Goal: Transaction & Acquisition: Purchase product/service

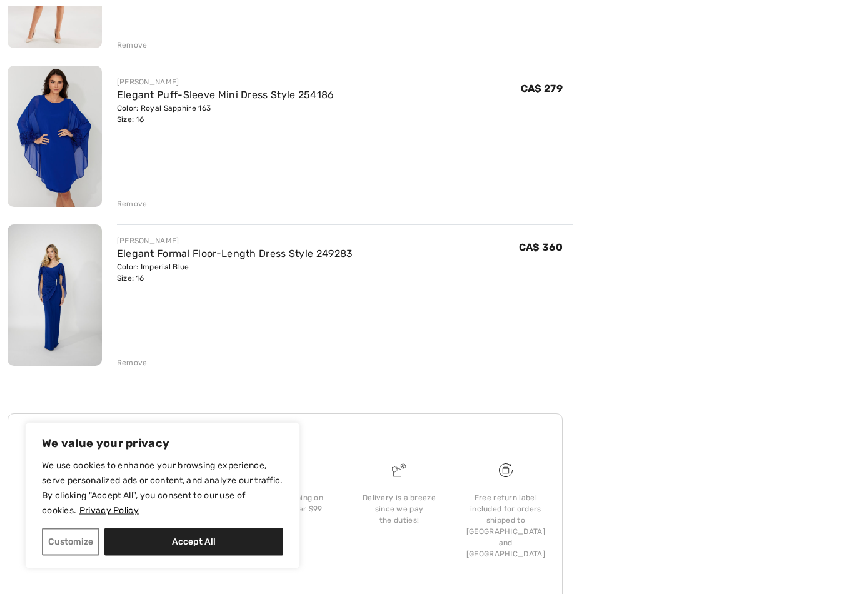
scroll to position [580, 0]
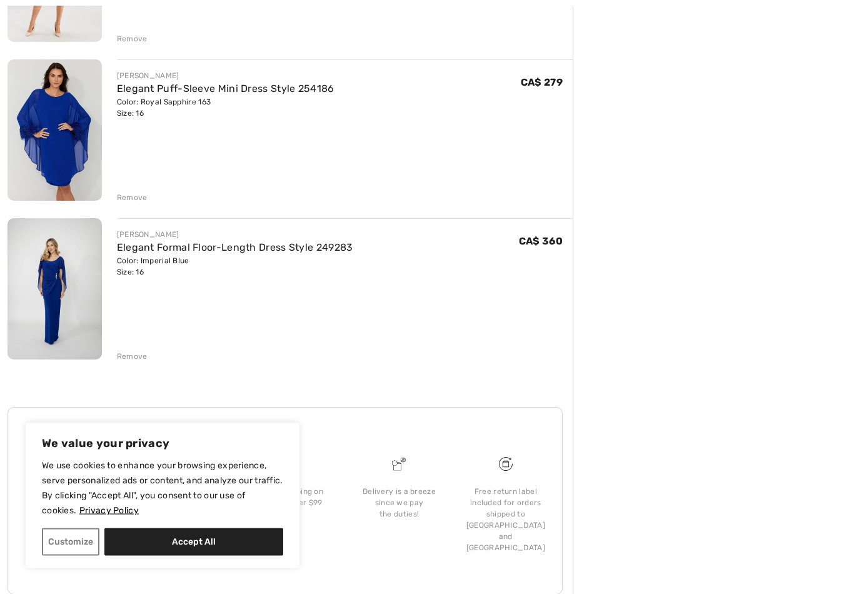
click at [256, 253] on link "Elegant Formal Floor-Length Dress Style 249283" at bounding box center [235, 248] width 236 height 12
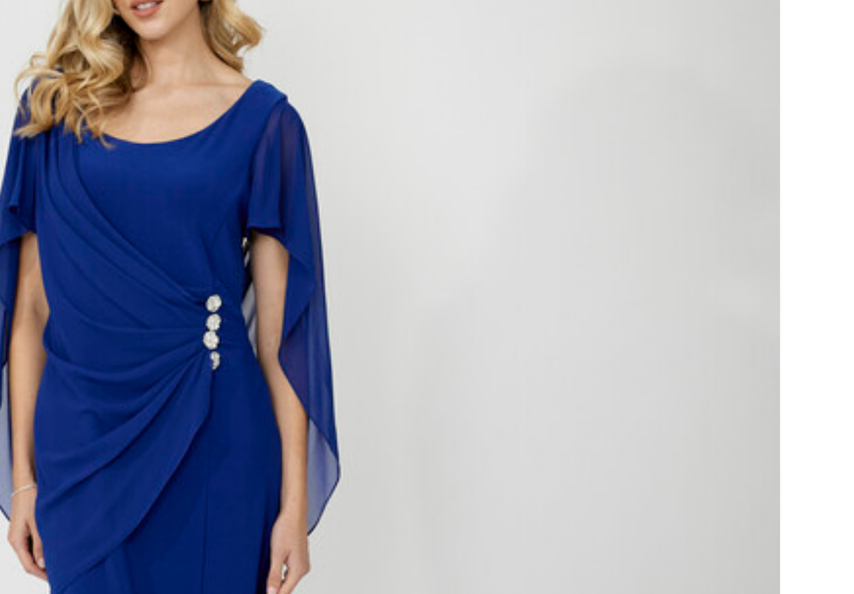
scroll to position [60, 0]
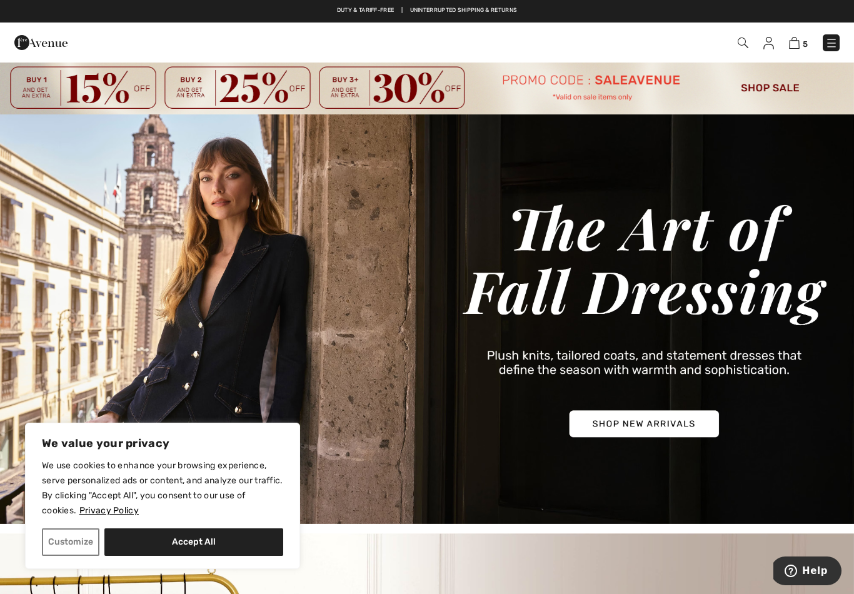
click at [71, 545] on button "Customize" at bounding box center [71, 542] width 58 height 28
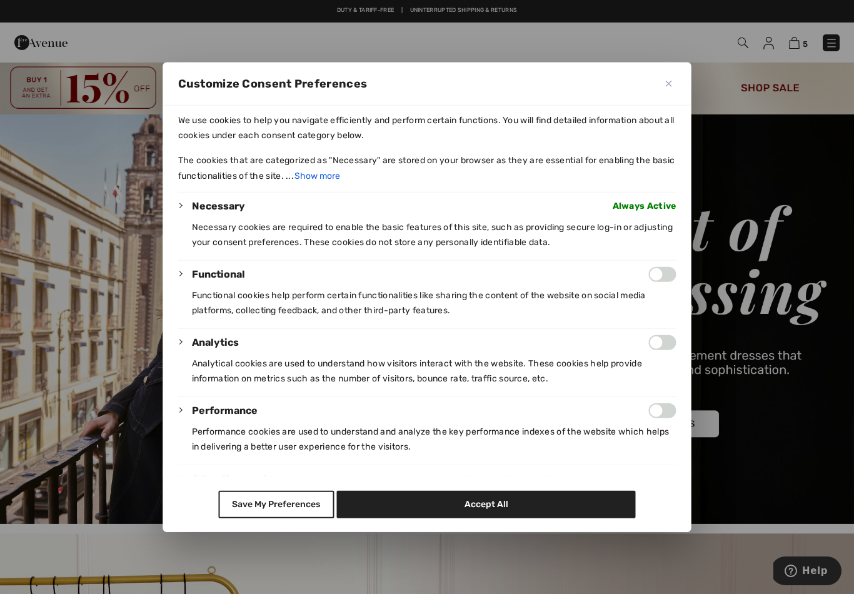
click at [666, 81] on img "Close" at bounding box center [669, 84] width 6 height 6
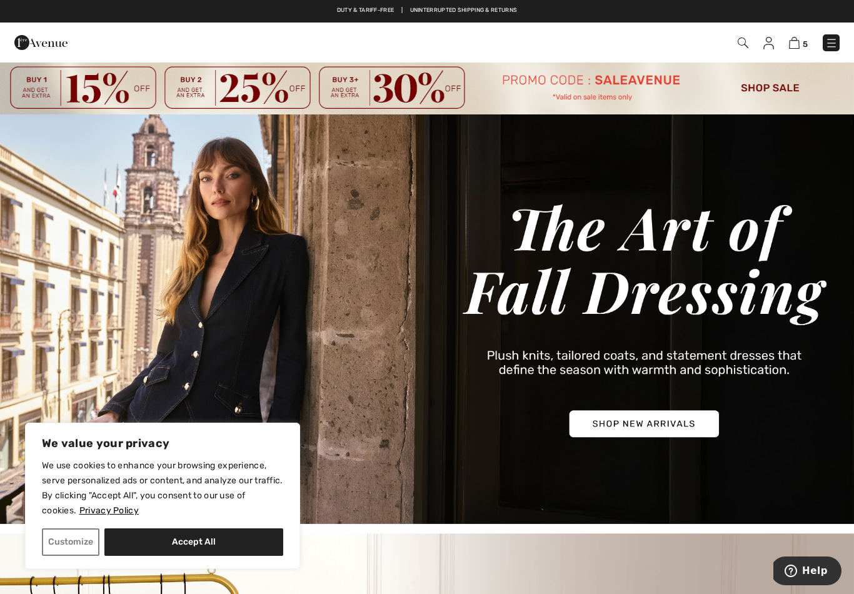
click at [748, 39] on img at bounding box center [743, 43] width 11 height 11
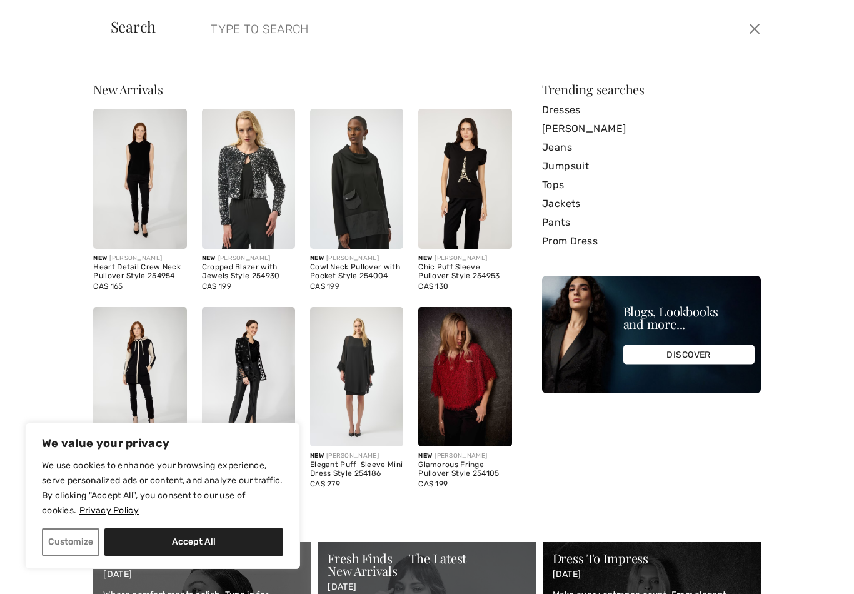
click at [259, 36] on input "search" at bounding box center [405, 29] width 408 height 38
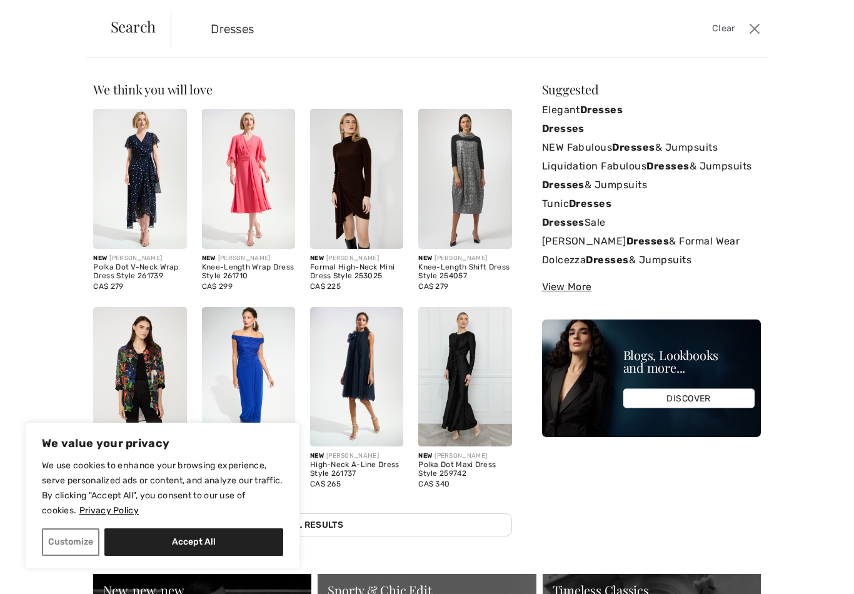
type input "Dresses"
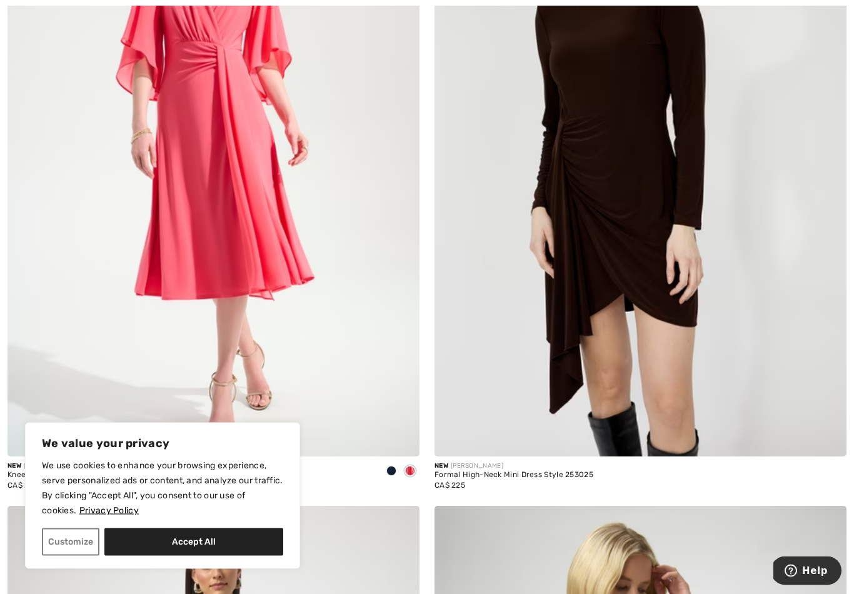
scroll to position [1054, 0]
click at [83, 556] on button "Customize" at bounding box center [71, 542] width 58 height 28
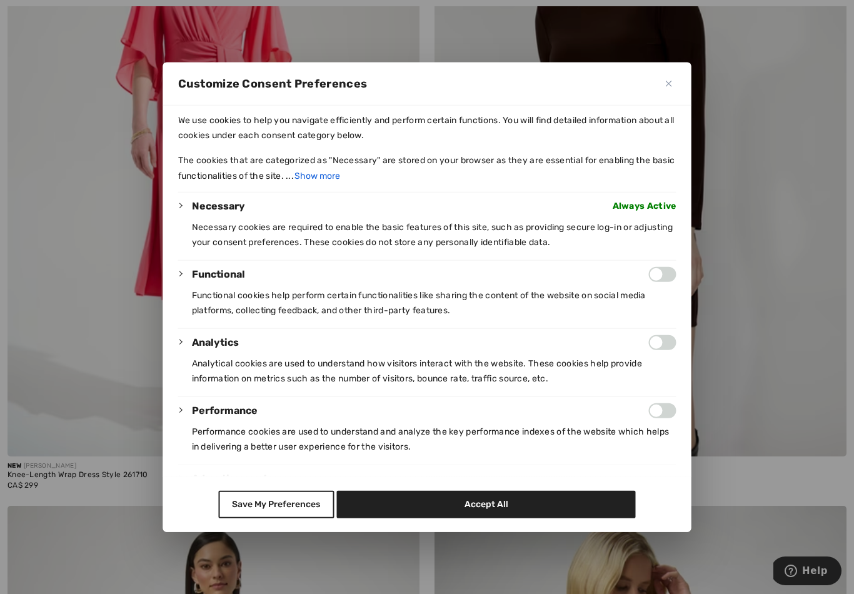
click at [508, 518] on button "Accept All" at bounding box center [486, 504] width 299 height 28
checkbox input "true"
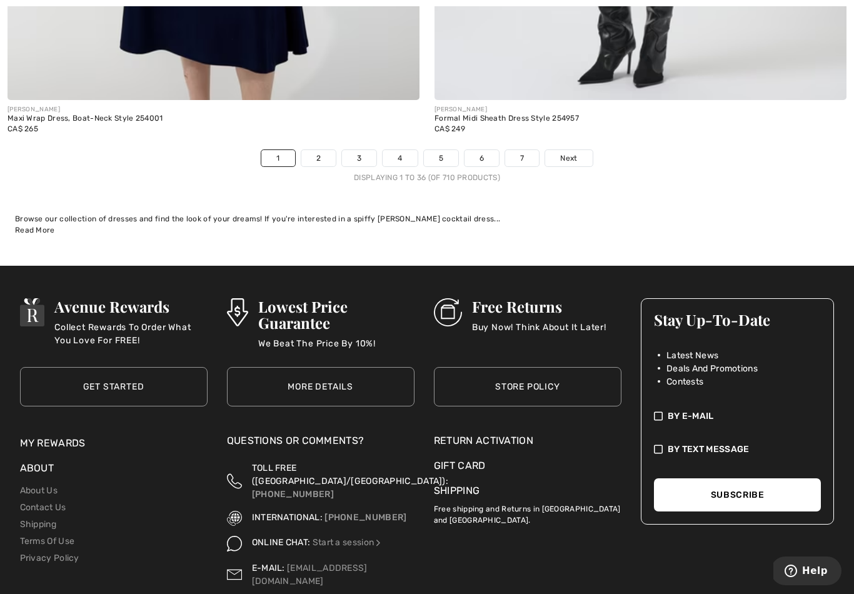
scroll to position [12382, 0]
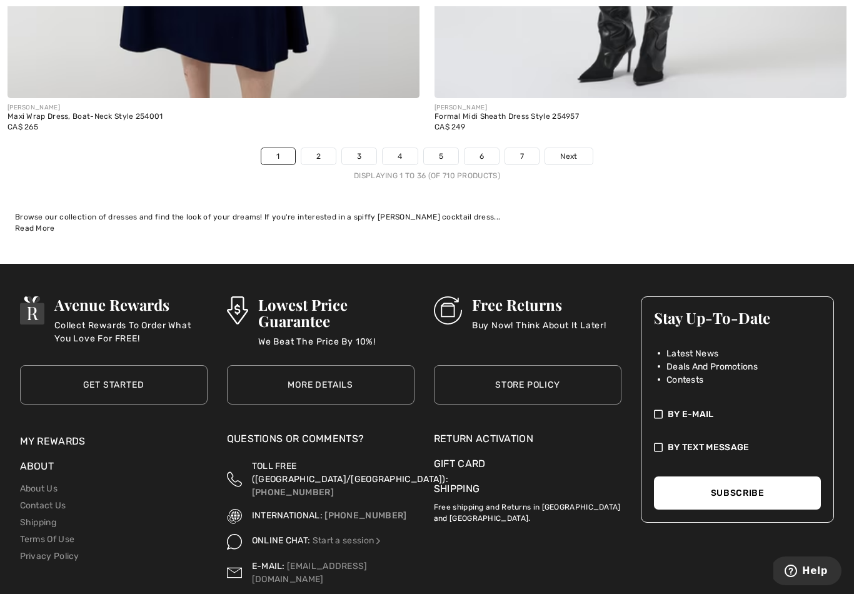
click at [573, 153] on link "Next" at bounding box center [568, 156] width 47 height 16
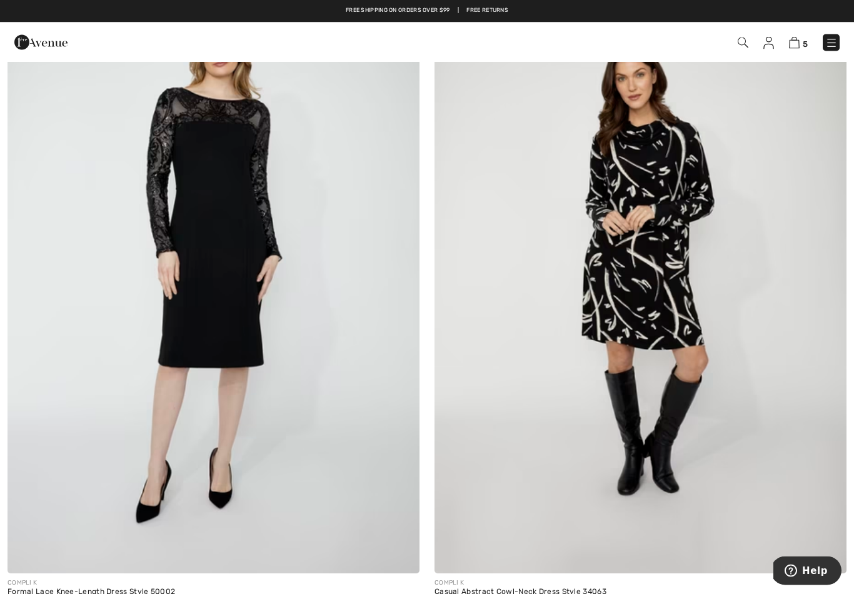
scroll to position [930, 0]
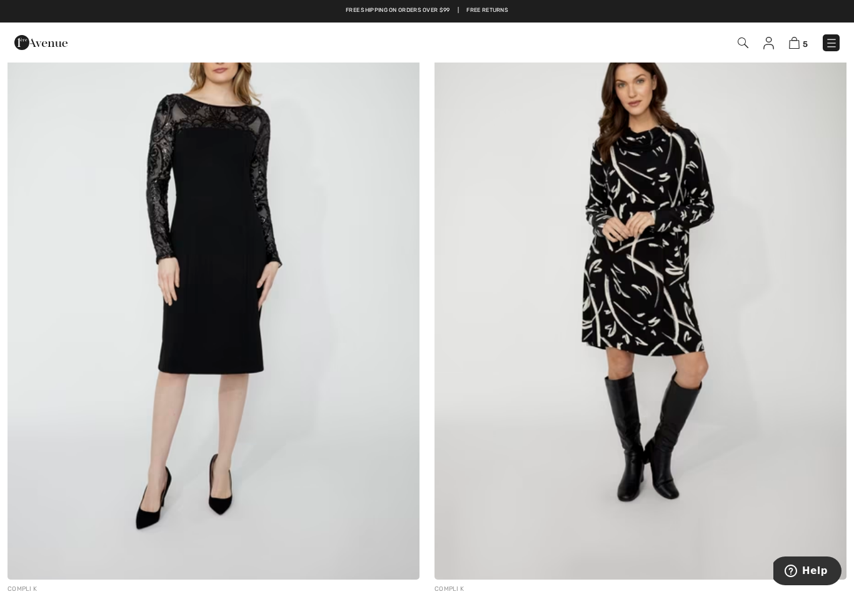
click at [252, 314] on img at bounding box center [214, 271] width 412 height 618
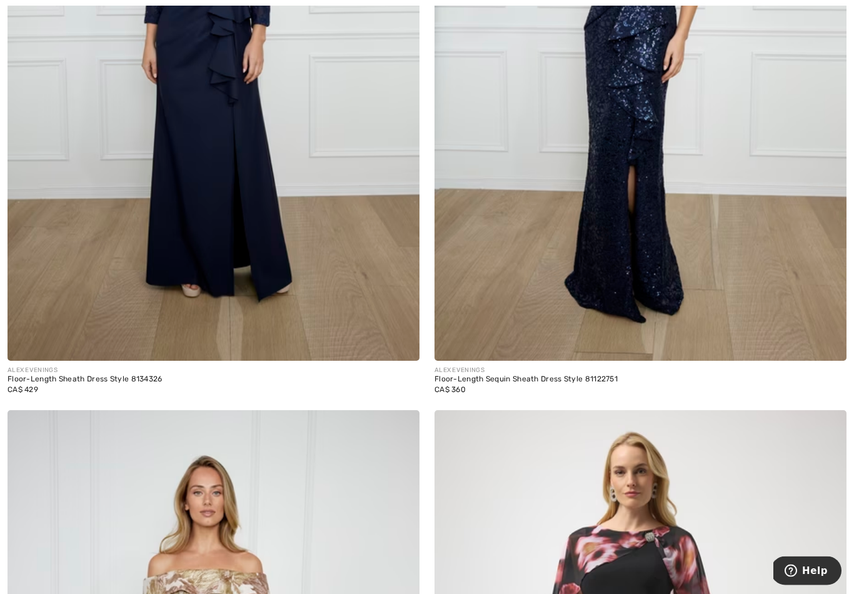
scroll to position [6651, 0]
click at [651, 251] on img at bounding box center [641, 52] width 412 height 618
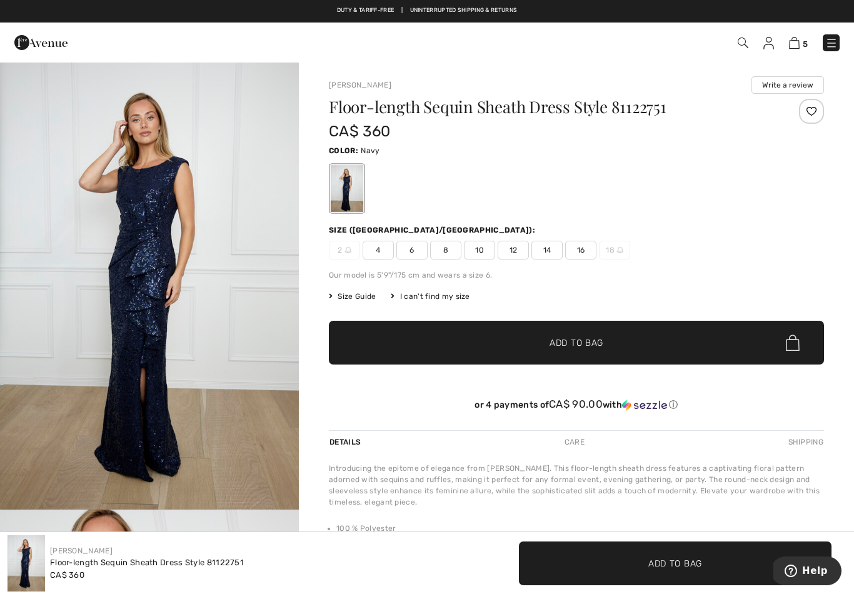
click at [583, 254] on span "16" at bounding box center [580, 250] width 31 height 19
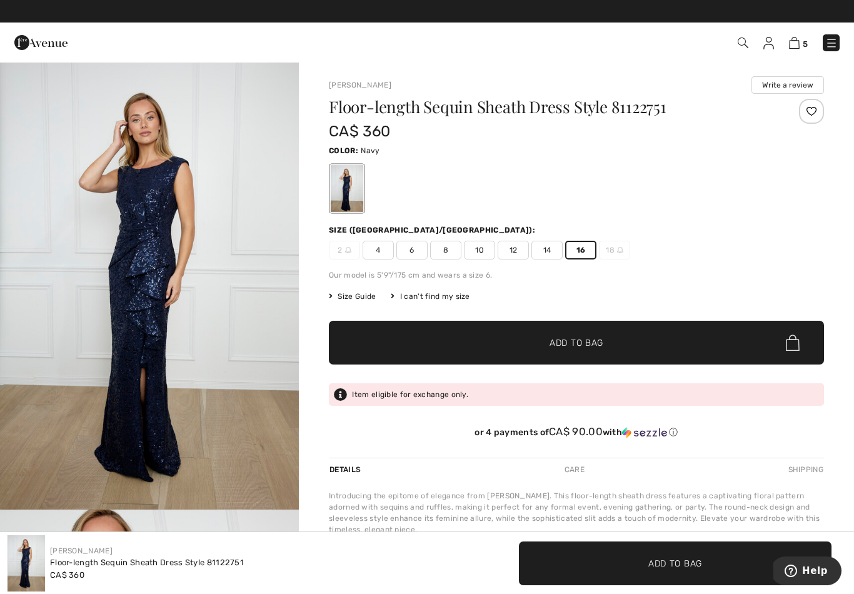
click at [586, 343] on span "Add to Bag" at bounding box center [577, 342] width 54 height 13
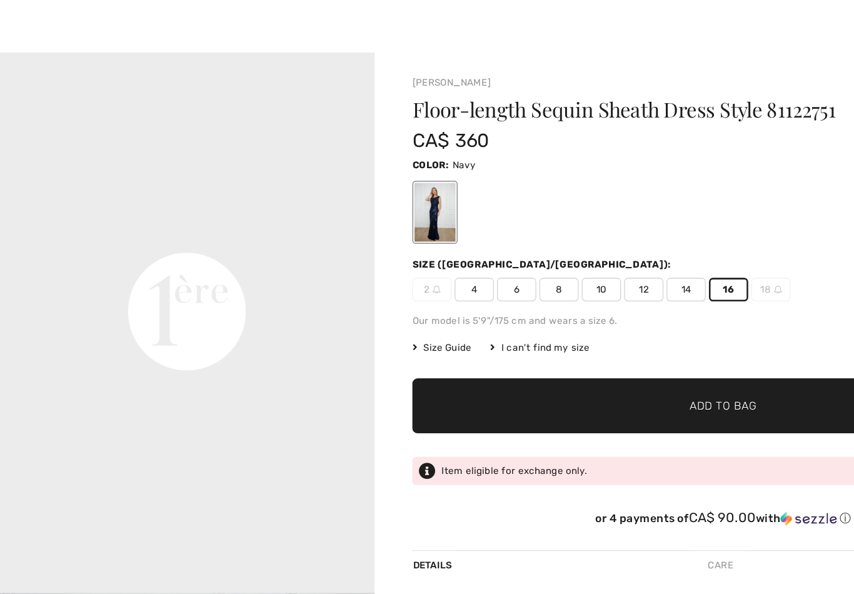
scroll to position [916, 0]
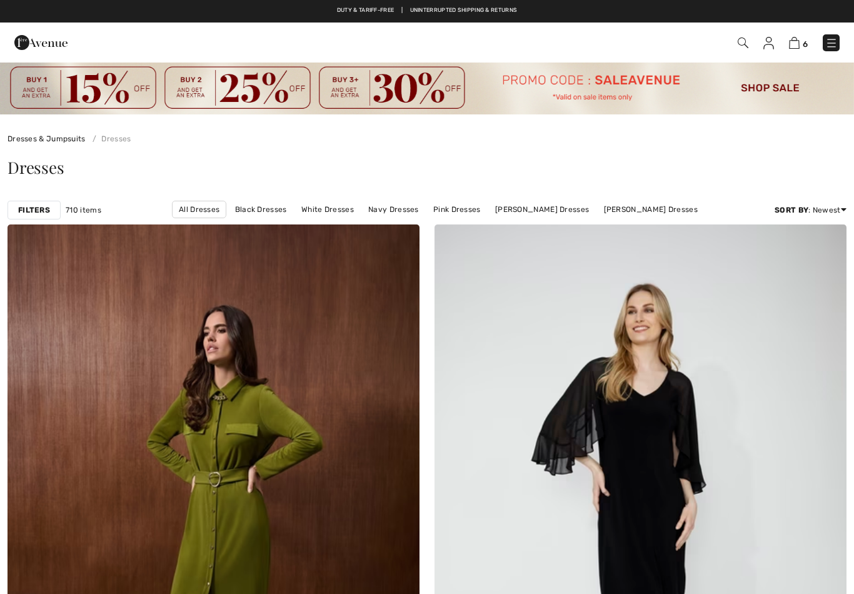
scroll to position [6670, 0]
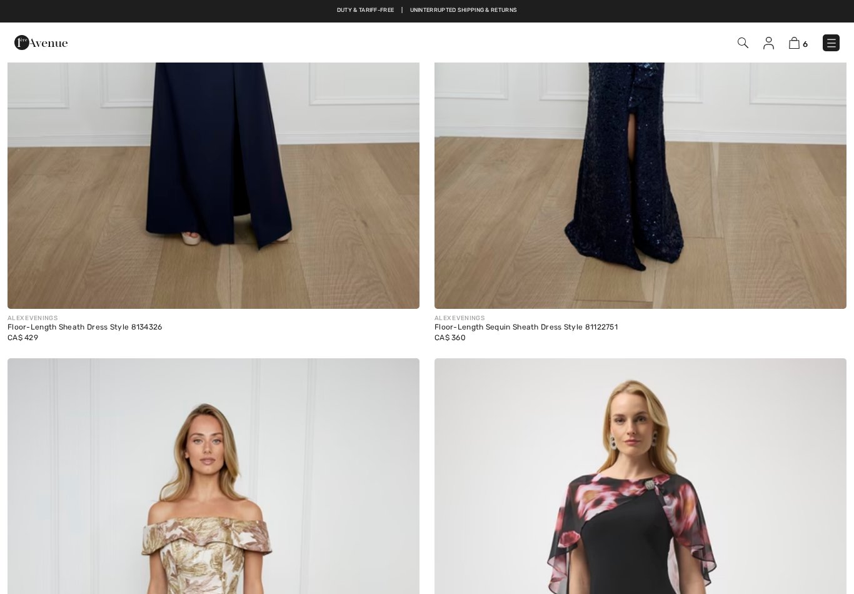
checkbox input "true"
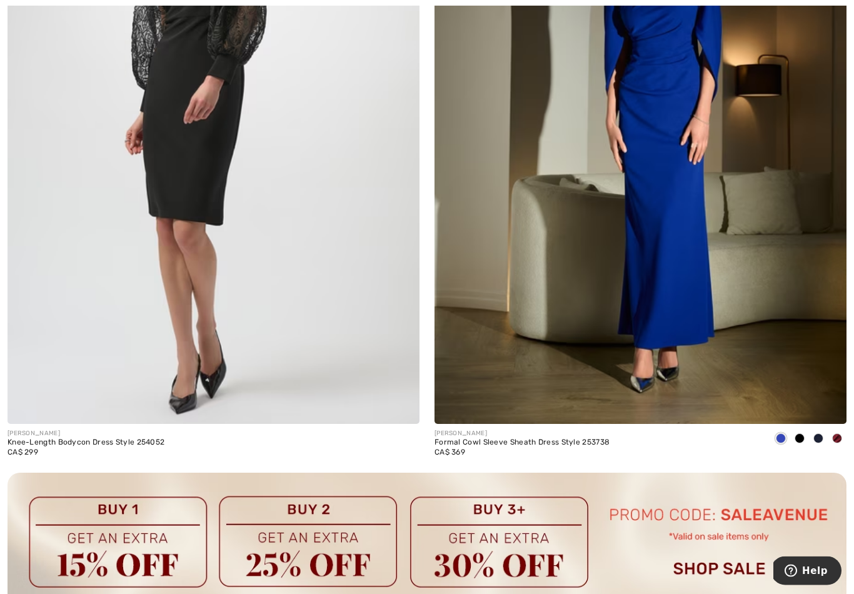
scroll to position [7900, 0]
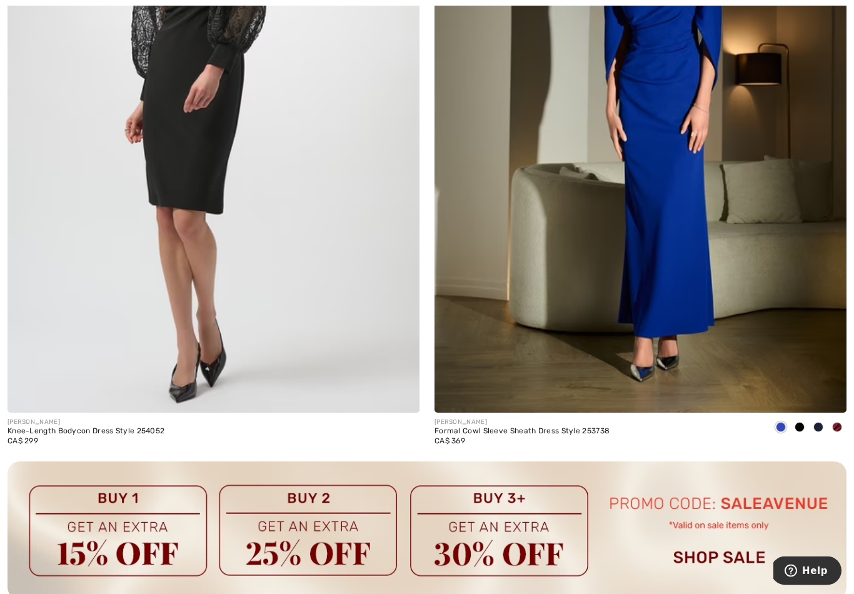
click at [693, 238] on img at bounding box center [641, 104] width 412 height 618
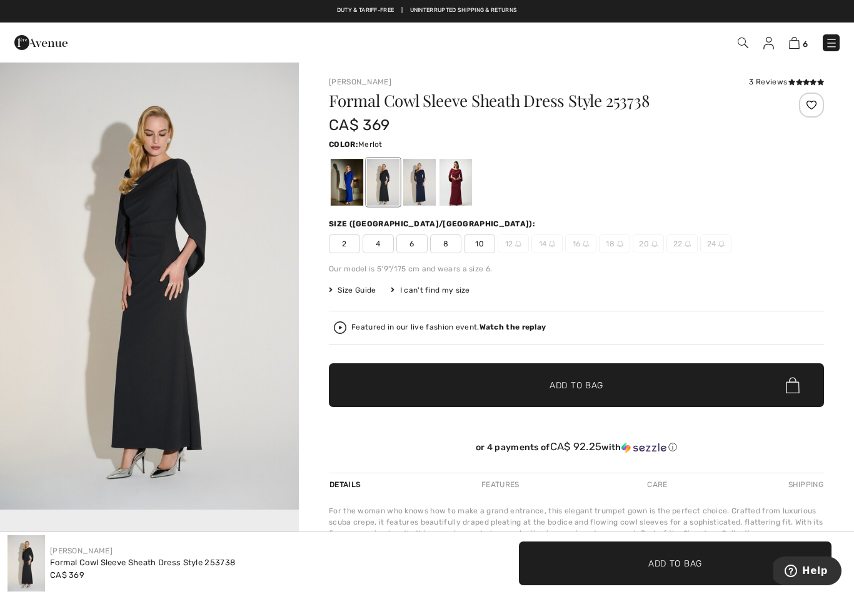
click at [460, 193] on div at bounding box center [456, 182] width 33 height 47
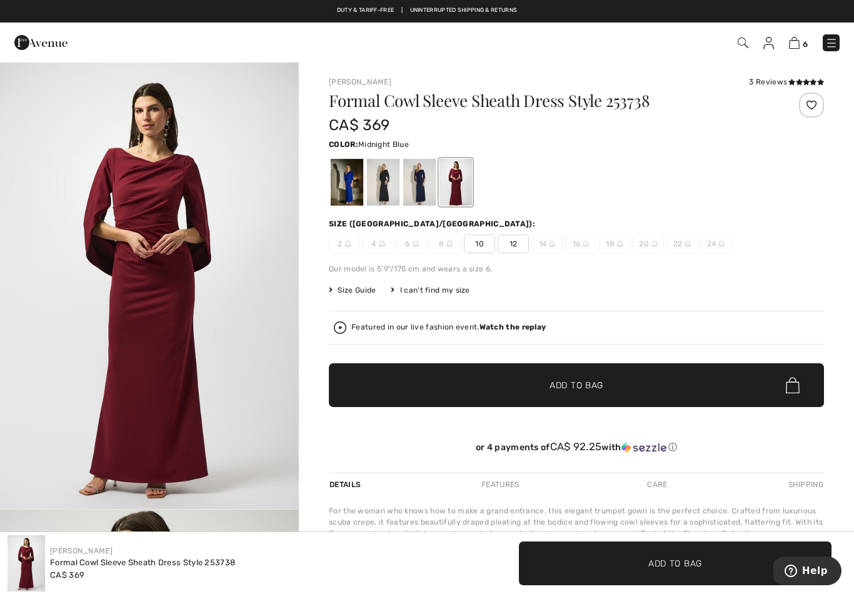
click at [421, 187] on div at bounding box center [419, 182] width 33 height 47
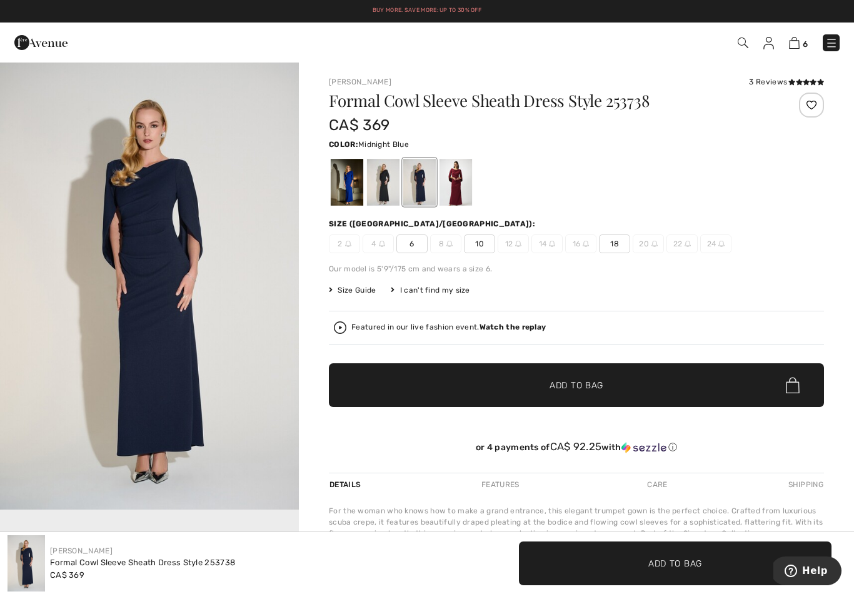
click at [386, 187] on div at bounding box center [383, 182] width 33 height 47
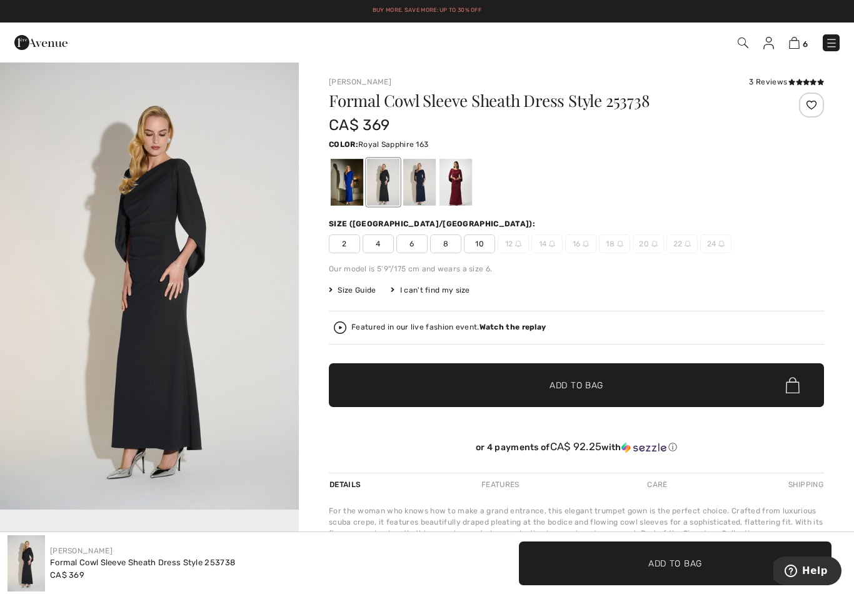
click at [347, 185] on div at bounding box center [347, 182] width 33 height 47
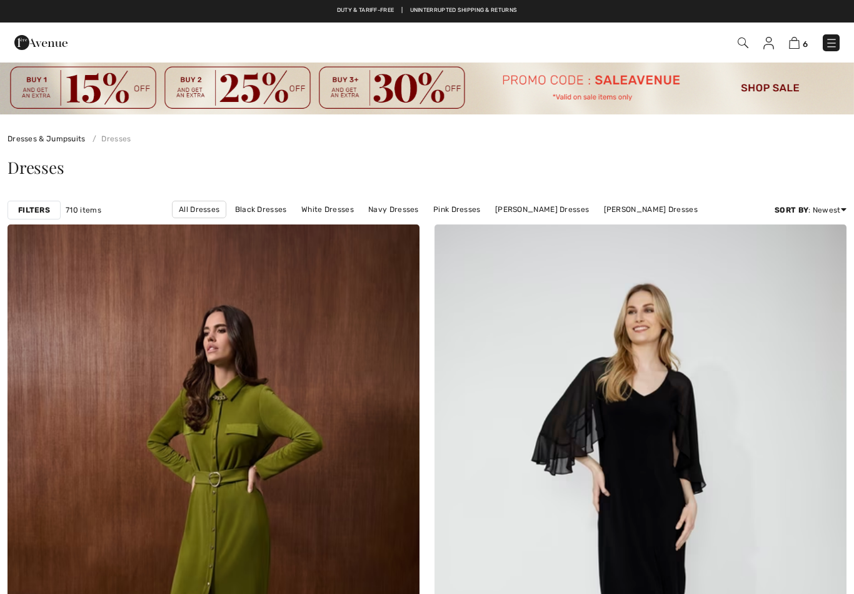
checkbox input "true"
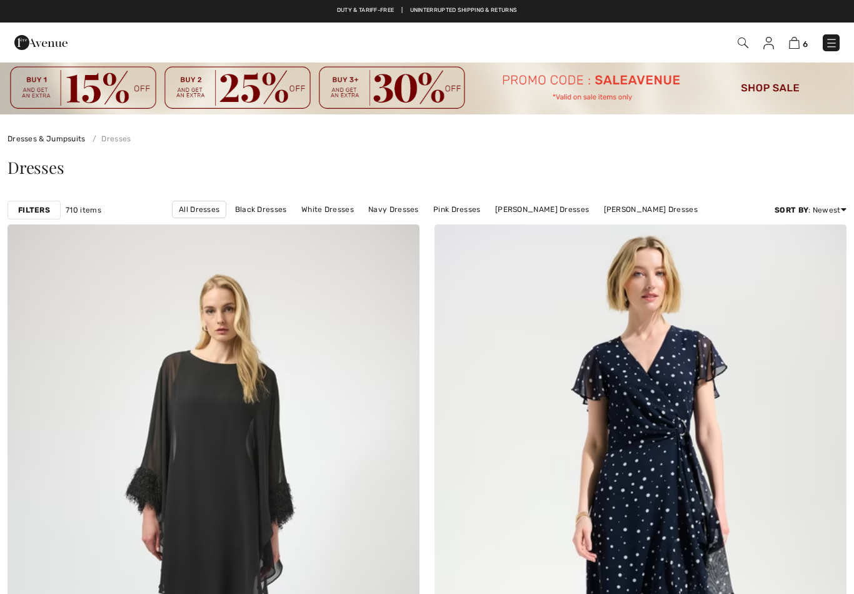
checkbox input "true"
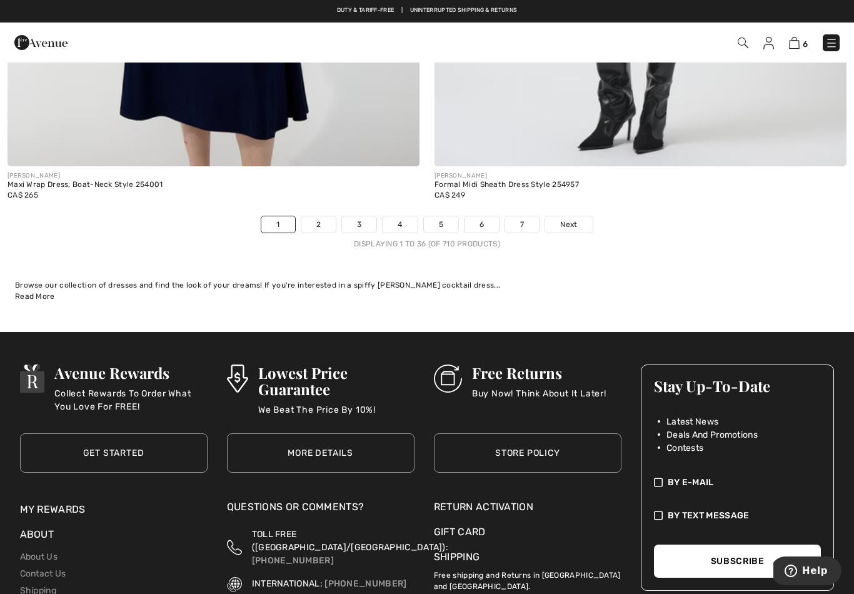
click at [577, 219] on span "Next" at bounding box center [568, 224] width 17 height 11
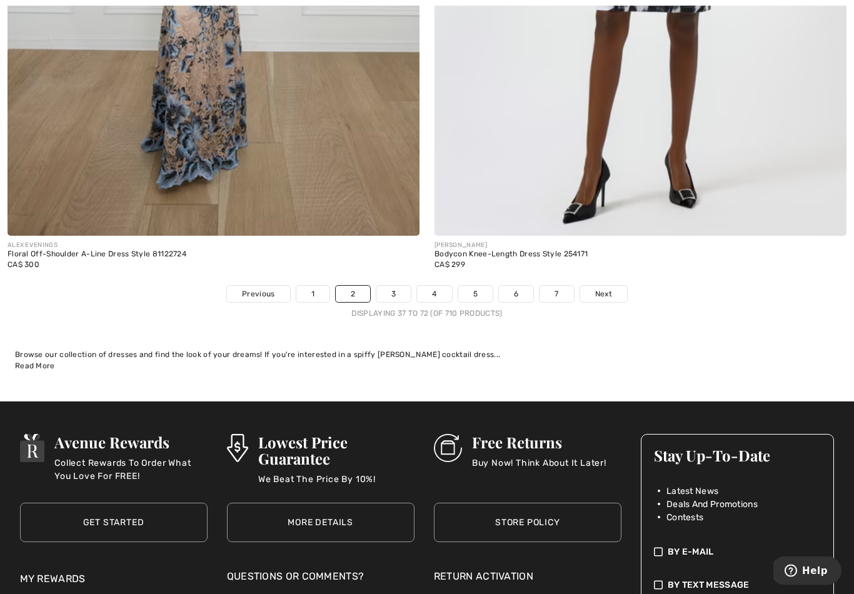
scroll to position [12245, 0]
click at [597, 288] on span "Next" at bounding box center [603, 293] width 17 height 11
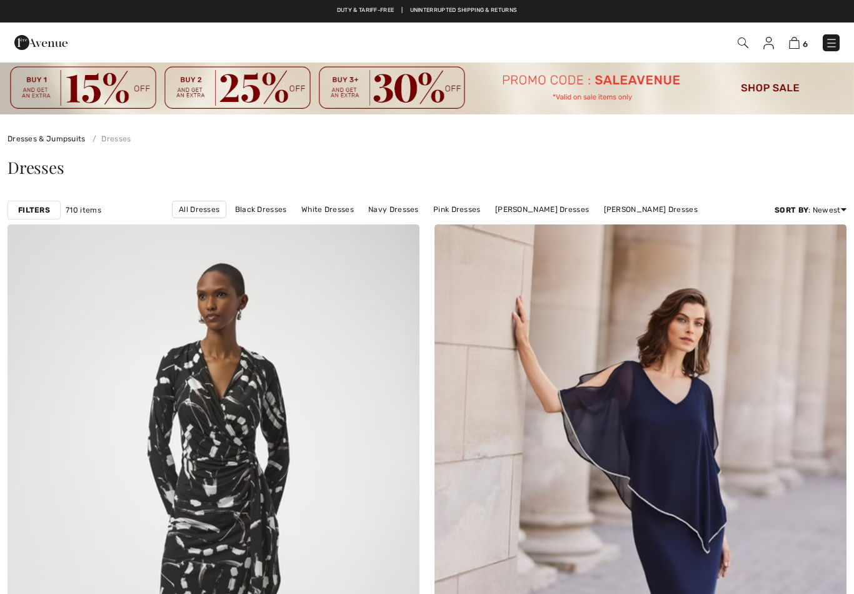
checkbox input "true"
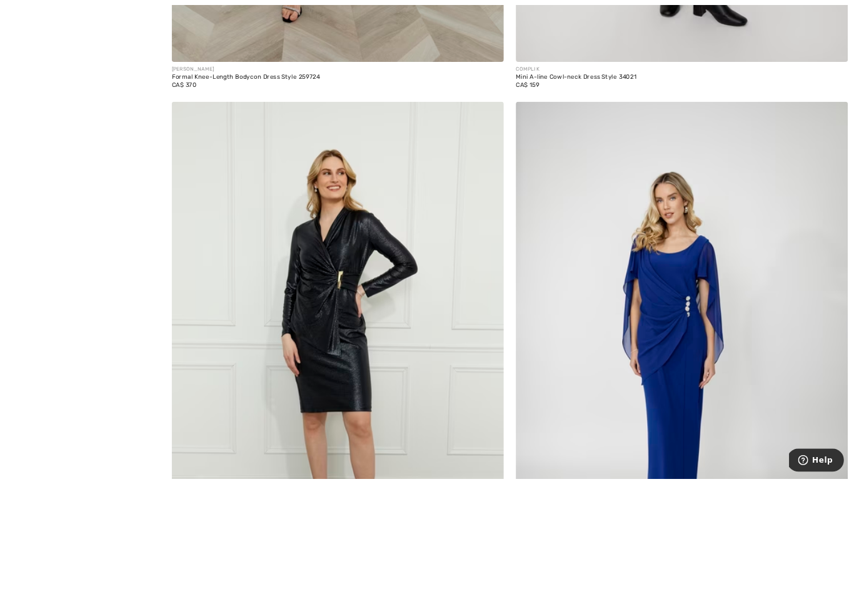
scroll to position [10620, 0]
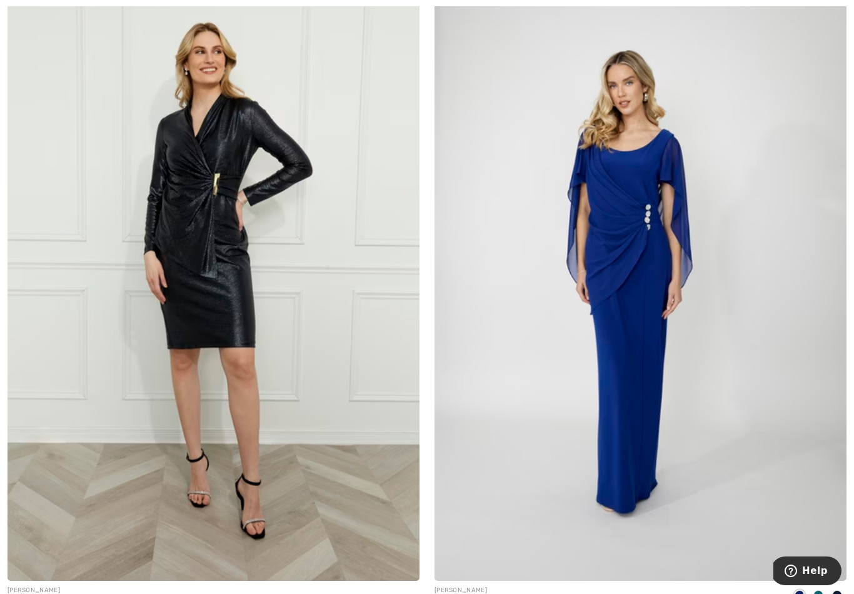
click at [641, 337] on img at bounding box center [641, 272] width 412 height 618
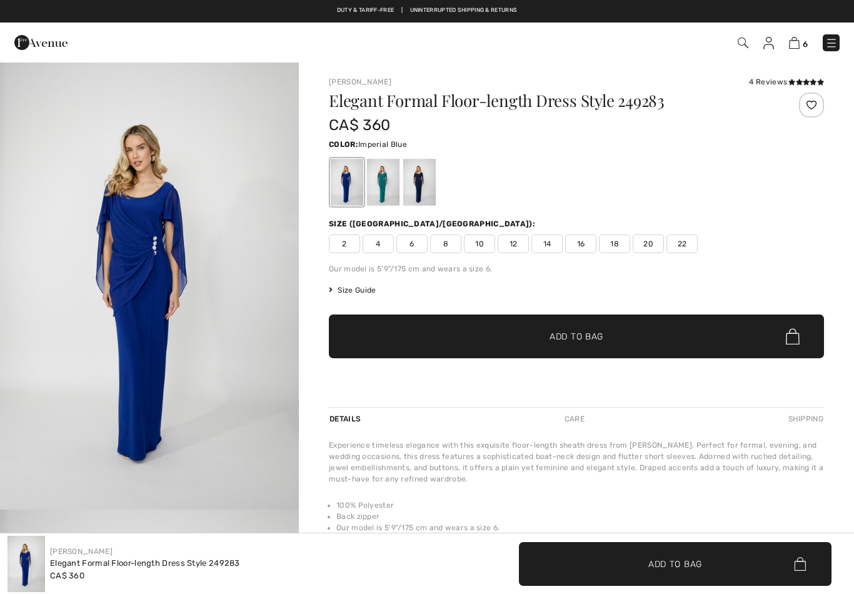
checkbox input "true"
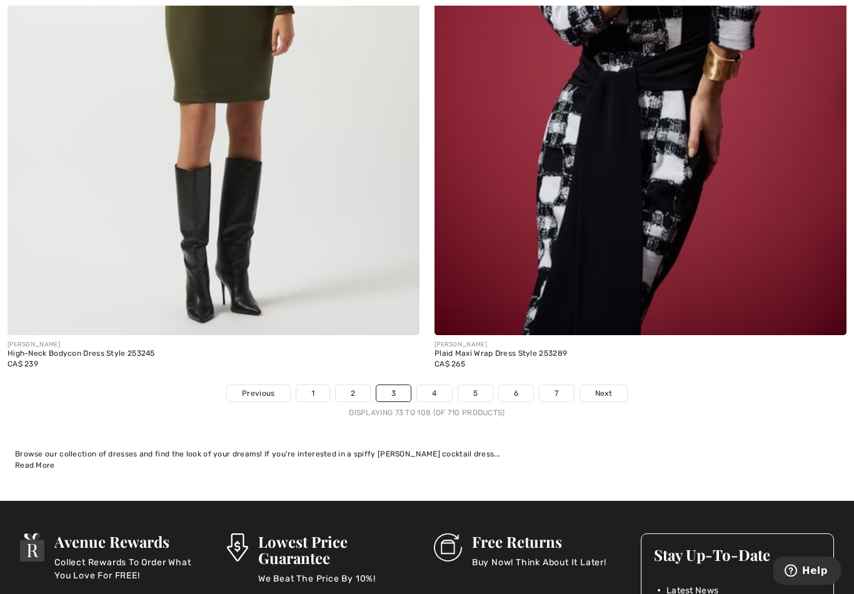
scroll to position [12233, 0]
click at [600, 388] on span "Next" at bounding box center [603, 393] width 17 height 11
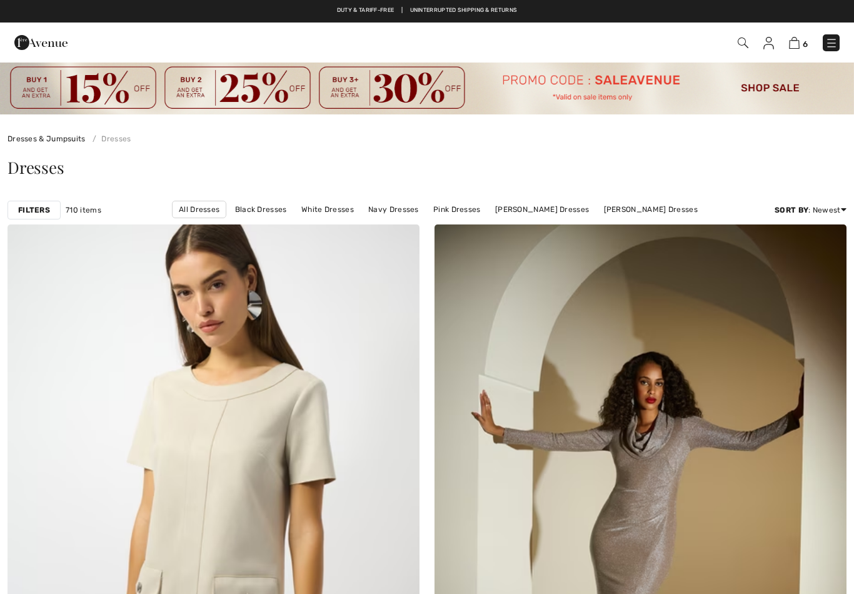
checkbox input "true"
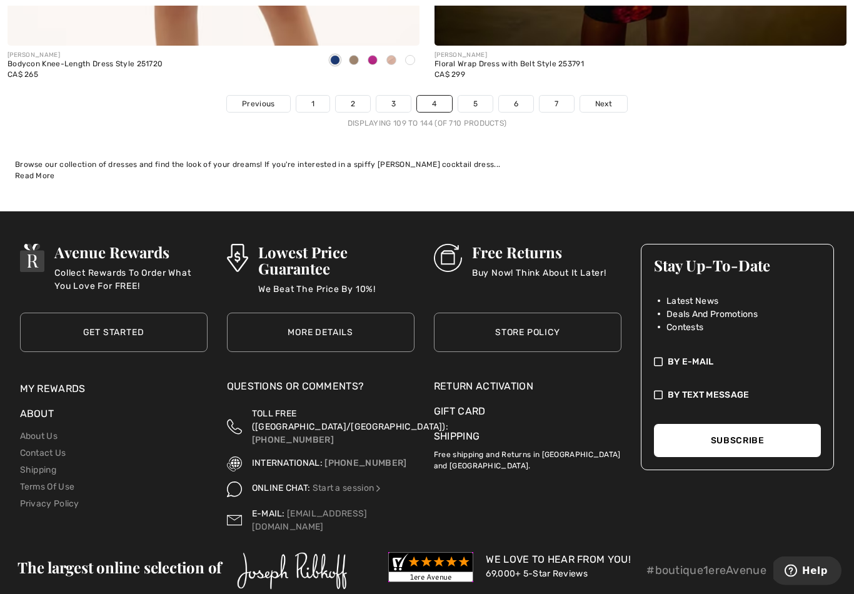
scroll to position [12435, 0]
click at [609, 98] on span "Next" at bounding box center [603, 103] width 17 height 11
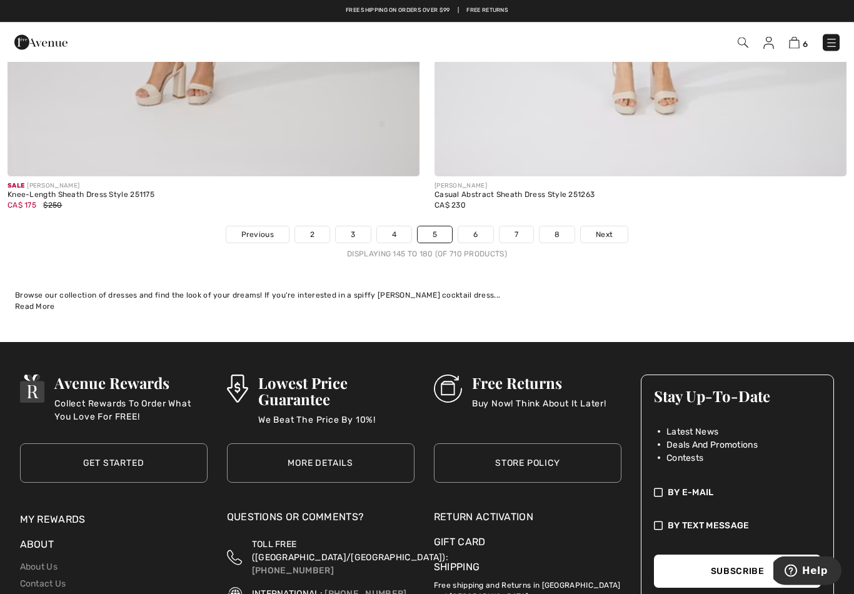
scroll to position [12311, 0]
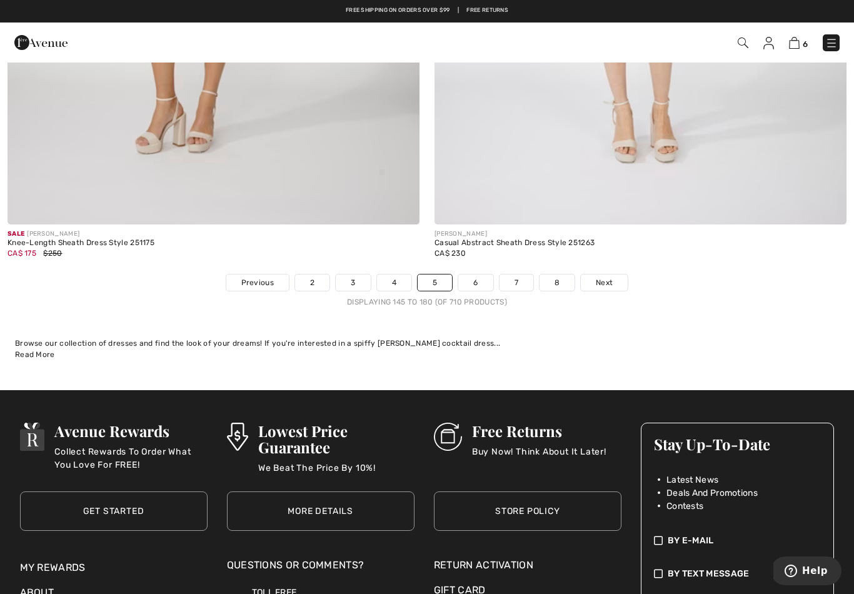
click at [603, 277] on span "Next" at bounding box center [604, 282] width 17 height 11
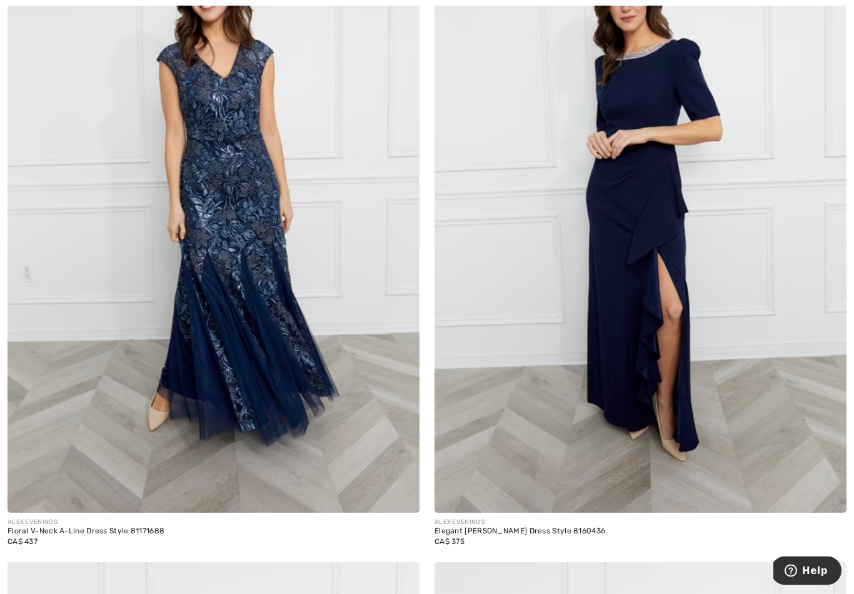
scroll to position [5845, 0]
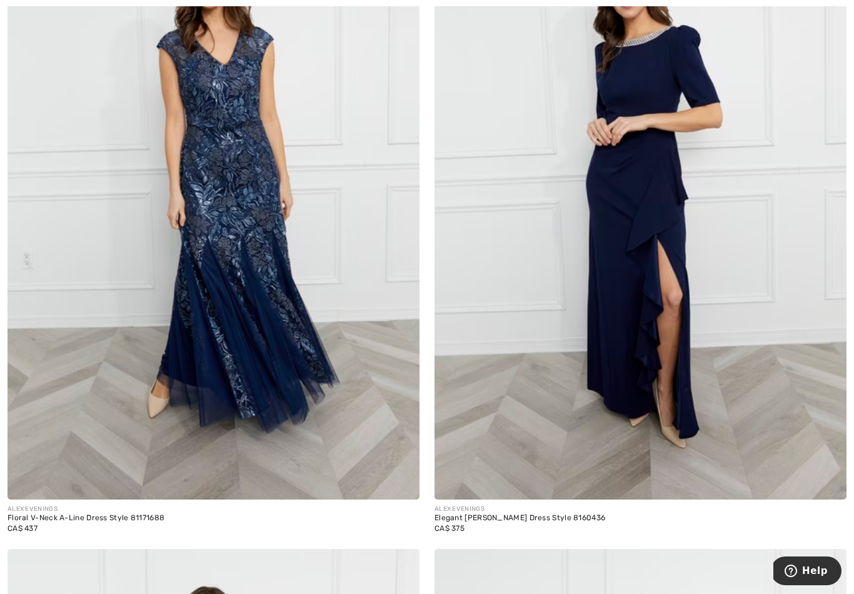
click at [264, 309] on img at bounding box center [214, 190] width 412 height 618
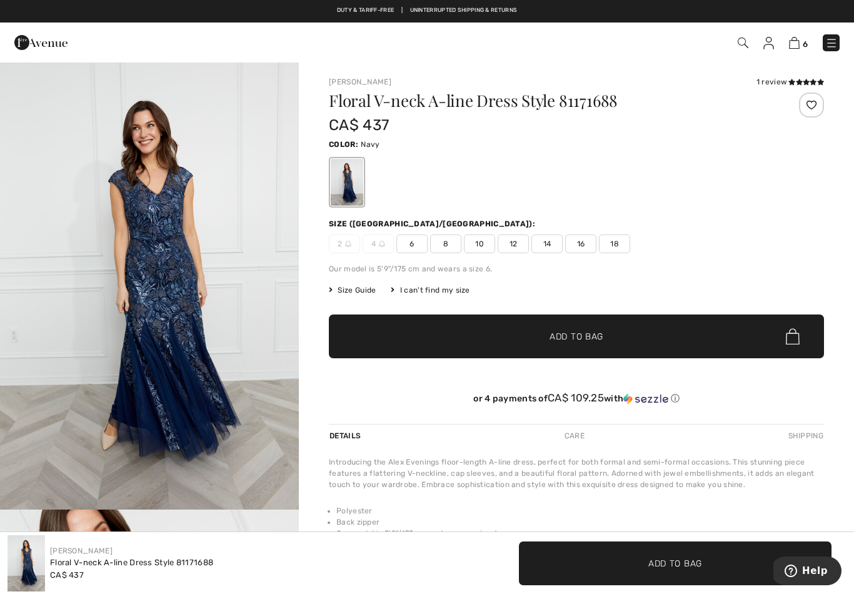
click at [356, 184] on div at bounding box center [347, 182] width 33 height 47
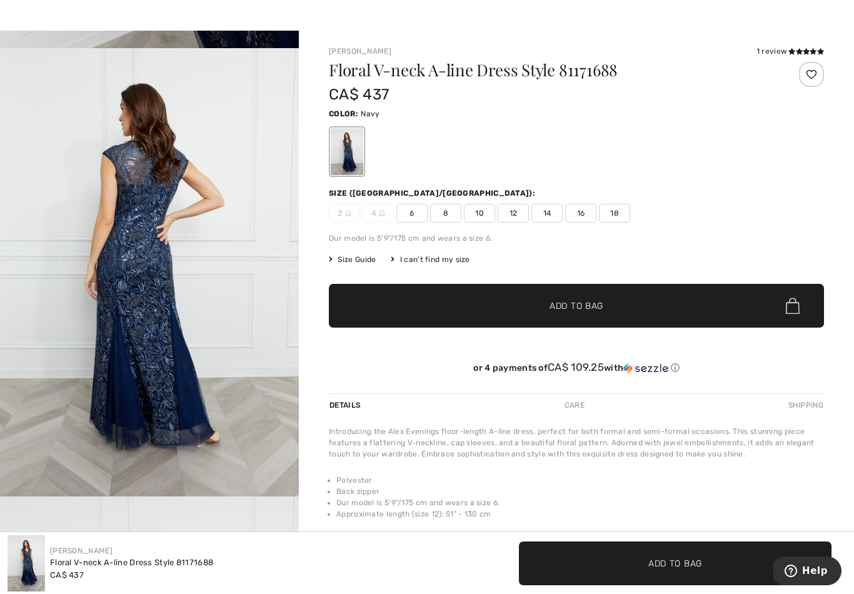
scroll to position [880, 0]
click at [179, 396] on img "3 / 4" at bounding box center [149, 272] width 299 height 448
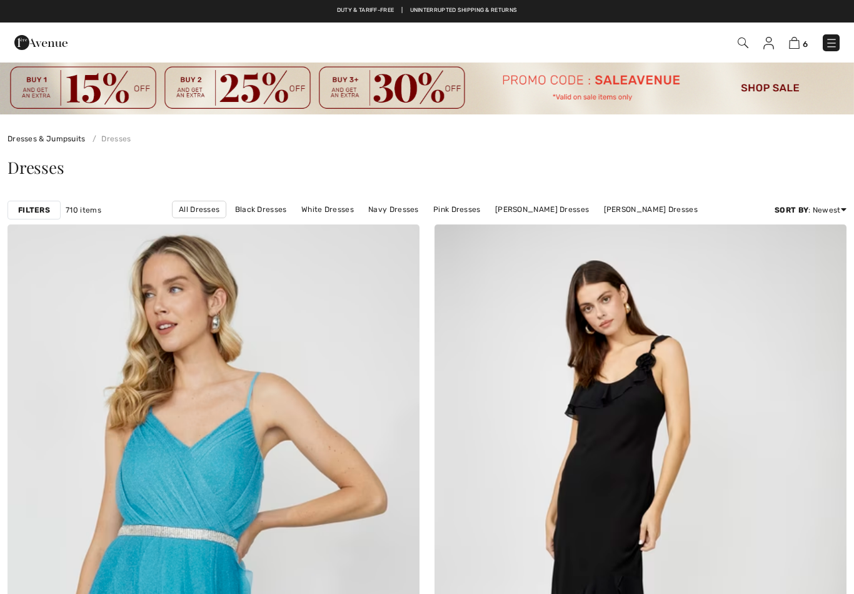
checkbox input "true"
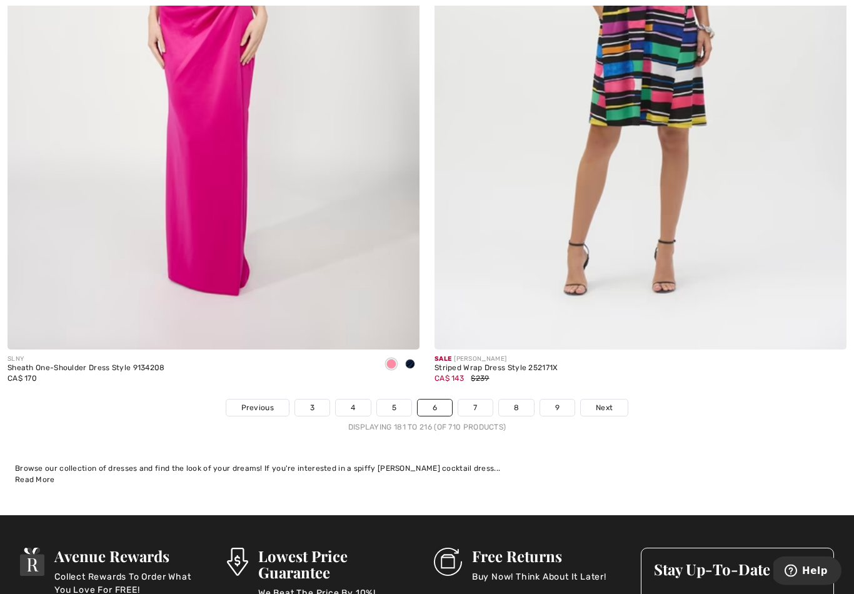
scroll to position [12171, 0]
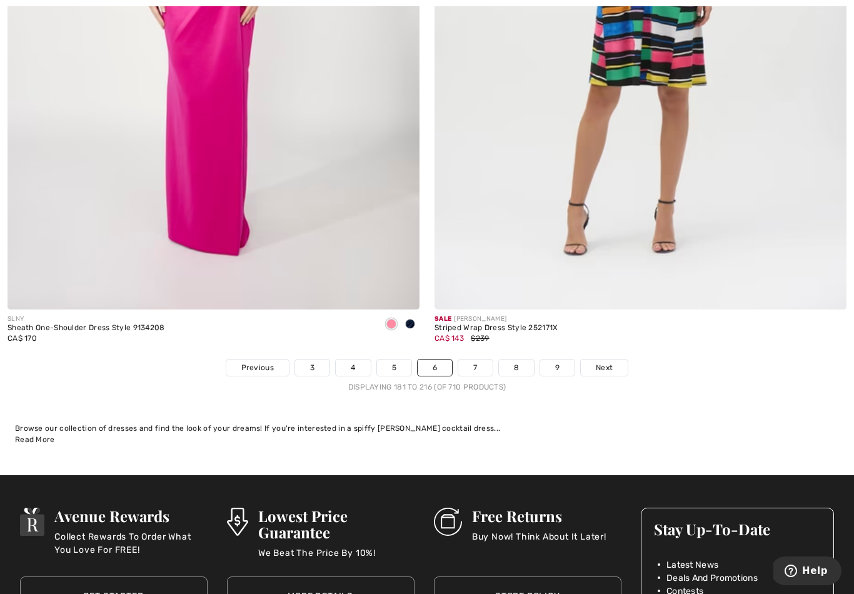
click at [598, 362] on span "Next" at bounding box center [604, 367] width 17 height 11
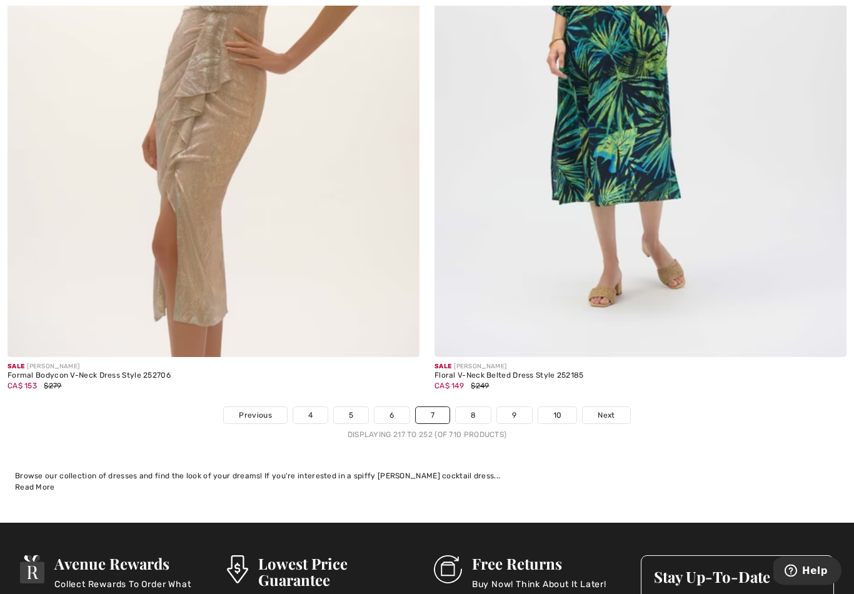
scroll to position [12178, 0]
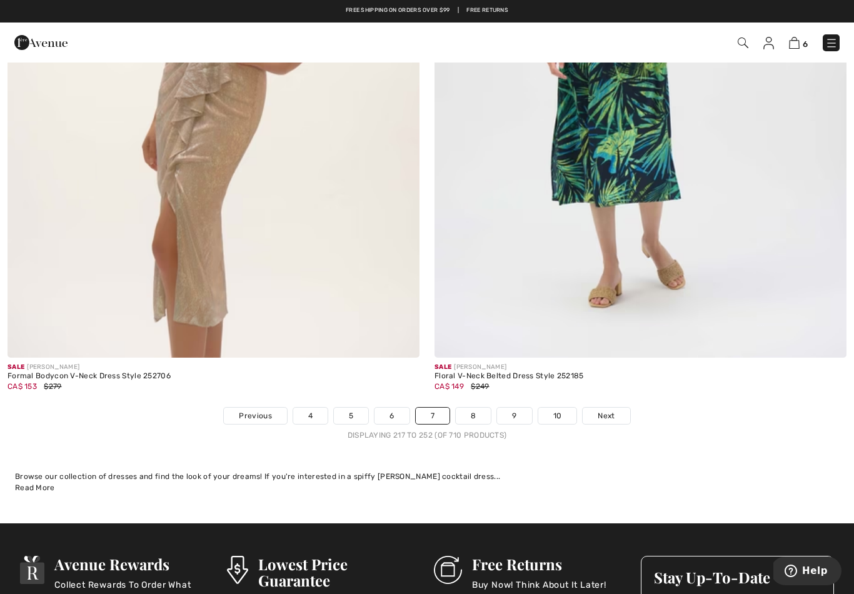
click at [600, 410] on span "Next" at bounding box center [606, 415] width 17 height 11
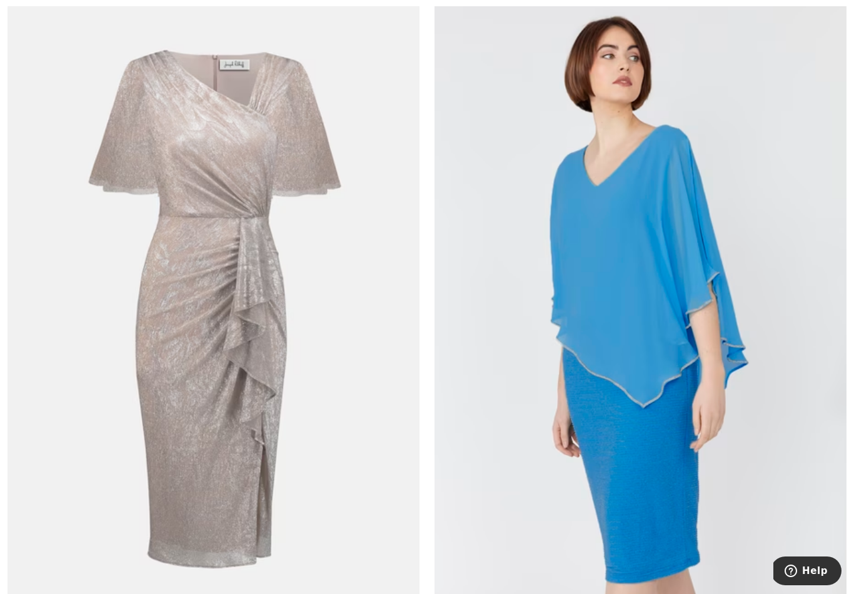
scroll to position [6486, 0]
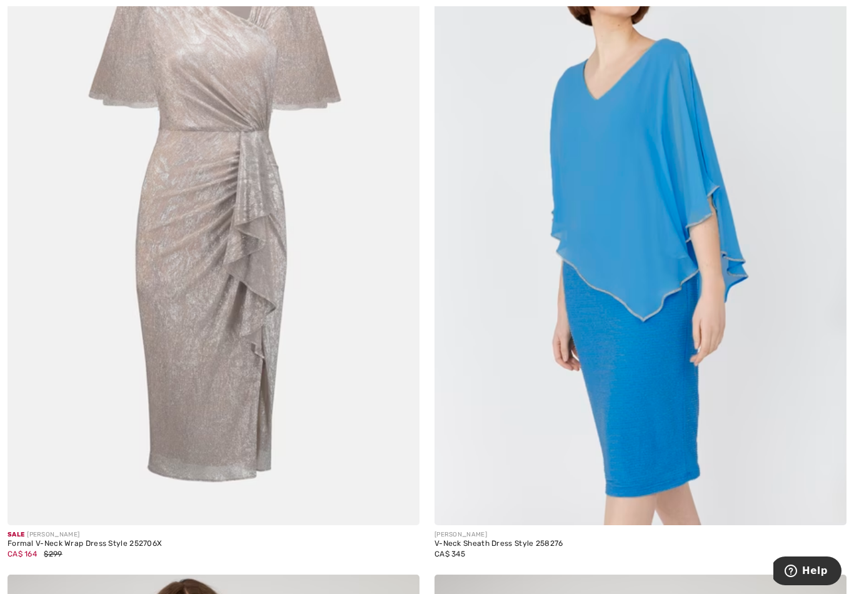
click at [217, 334] on img at bounding box center [214, 216] width 412 height 618
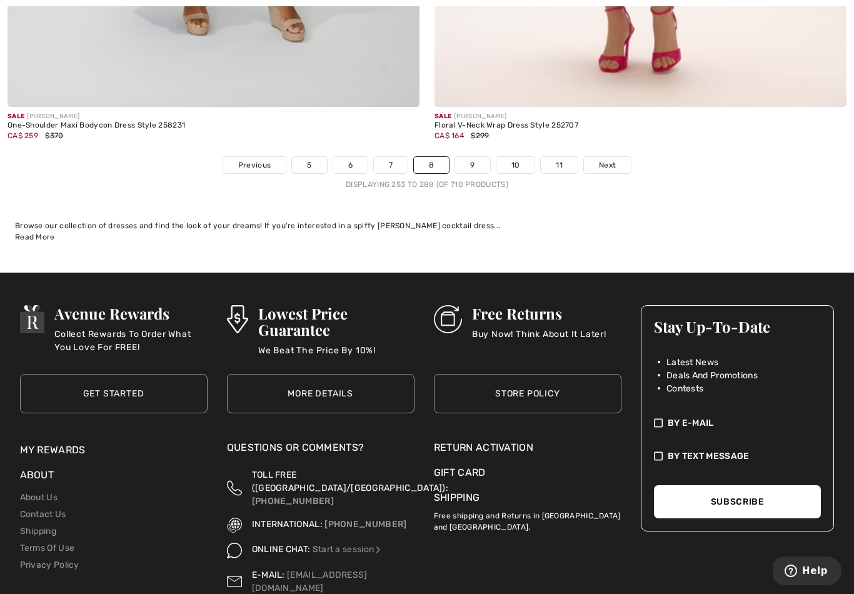
scroll to position [12398, 0]
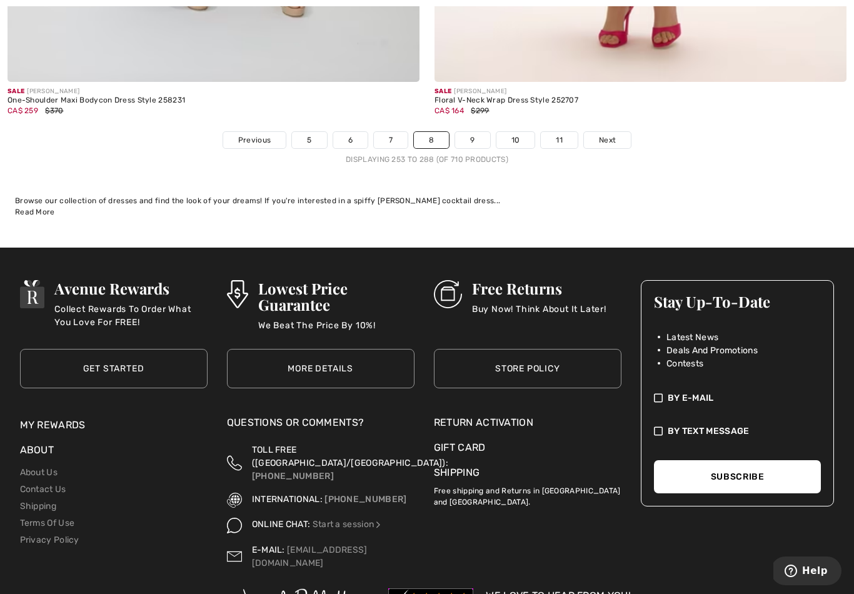
click at [469, 138] on link "9" at bounding box center [472, 140] width 34 height 16
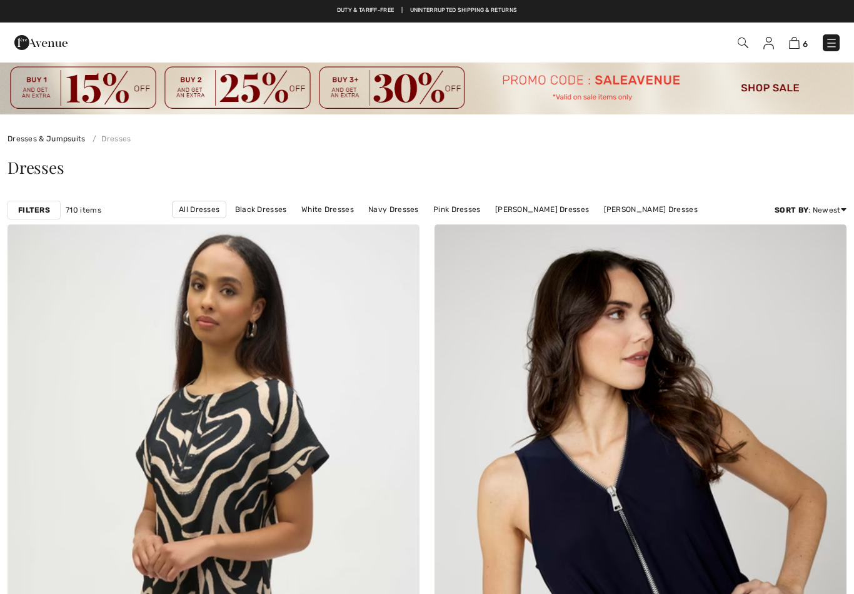
checkbox input "true"
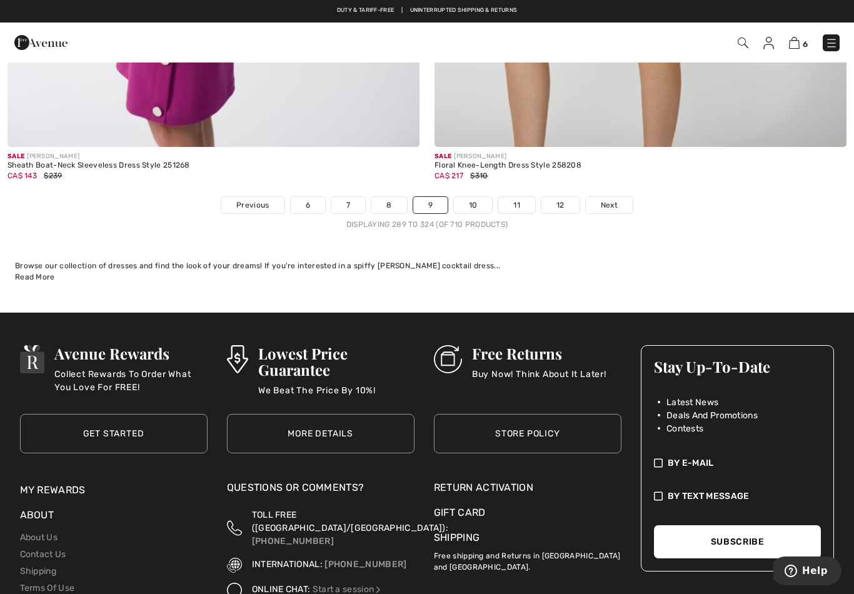
scroll to position [12387, 0]
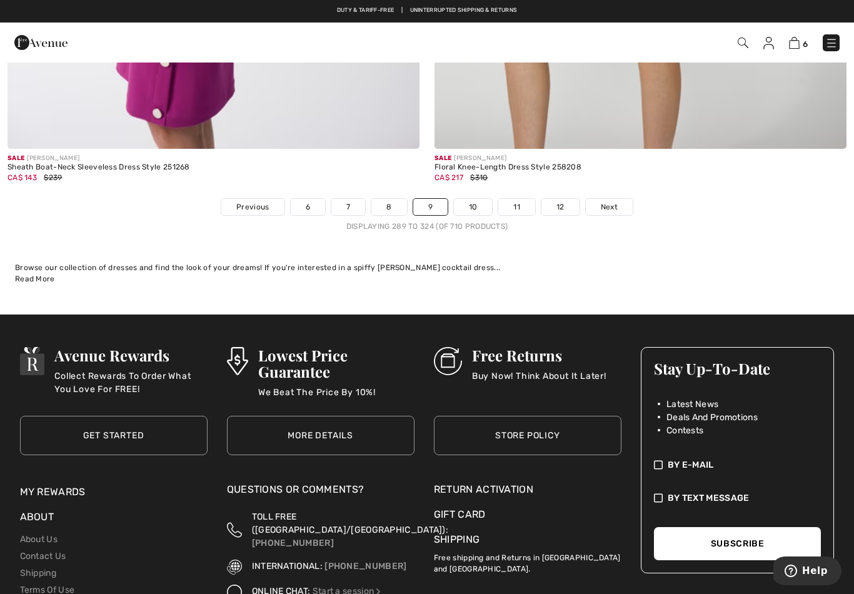
click at [476, 200] on link "10" at bounding box center [473, 207] width 39 height 16
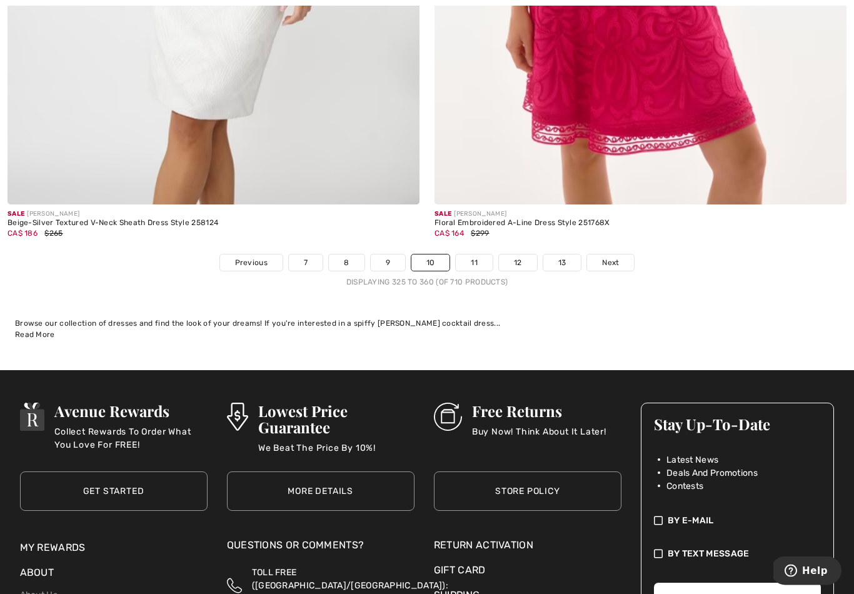
scroll to position [12363, 0]
click at [618, 257] on span "Next" at bounding box center [610, 262] width 17 height 11
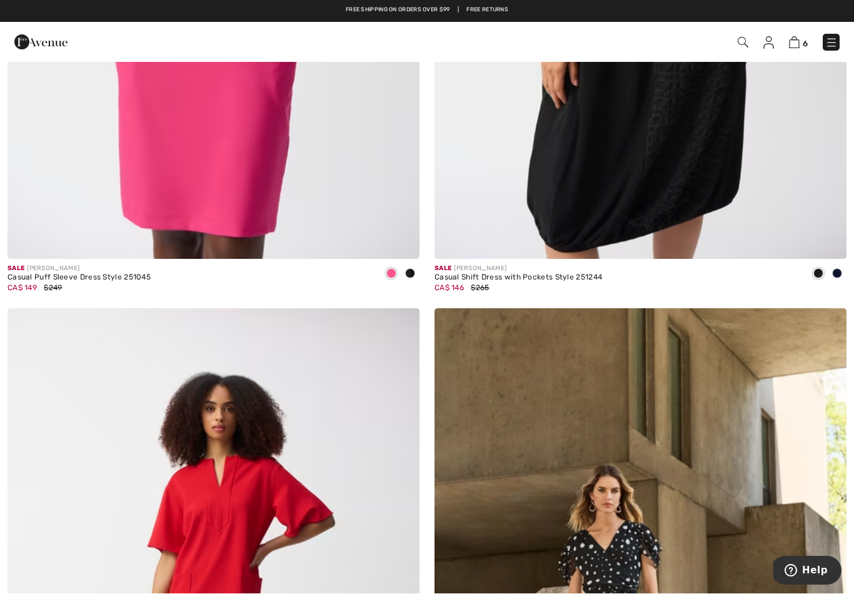
scroll to position [11552, 0]
